Goal: Navigation & Orientation: Find specific page/section

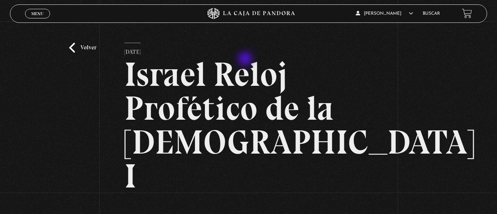
scroll to position [110, 0]
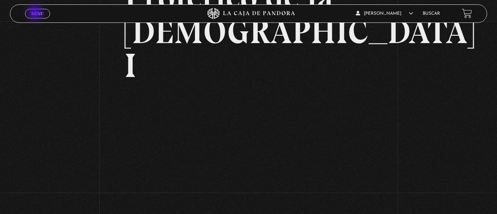
click at [36, 13] on span "Menu" at bounding box center [37, 13] width 12 height 4
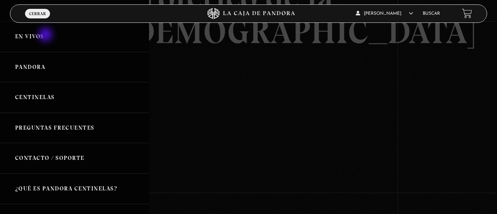
click at [46, 35] on link "En vivos" at bounding box center [74, 36] width 149 height 31
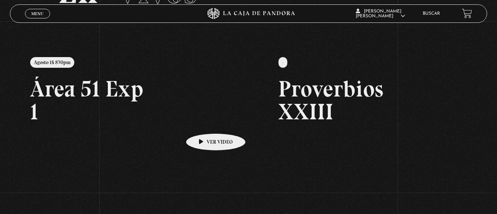
scroll to position [110, 0]
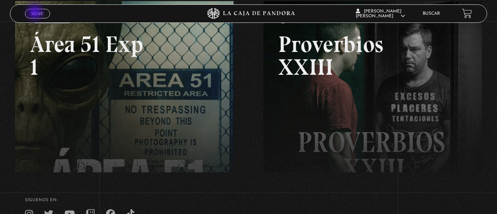
click at [36, 13] on span "Menu" at bounding box center [37, 13] width 12 height 4
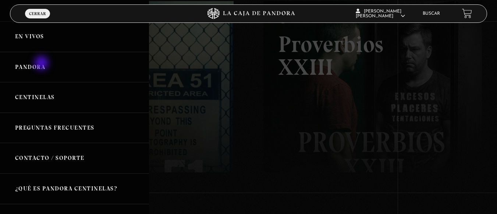
click at [42, 64] on link "Pandora" at bounding box center [74, 67] width 149 height 31
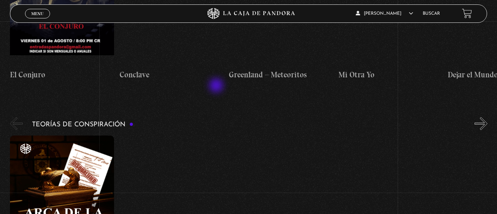
scroll to position [1546, 0]
